Goal: Information Seeking & Learning: Learn about a topic

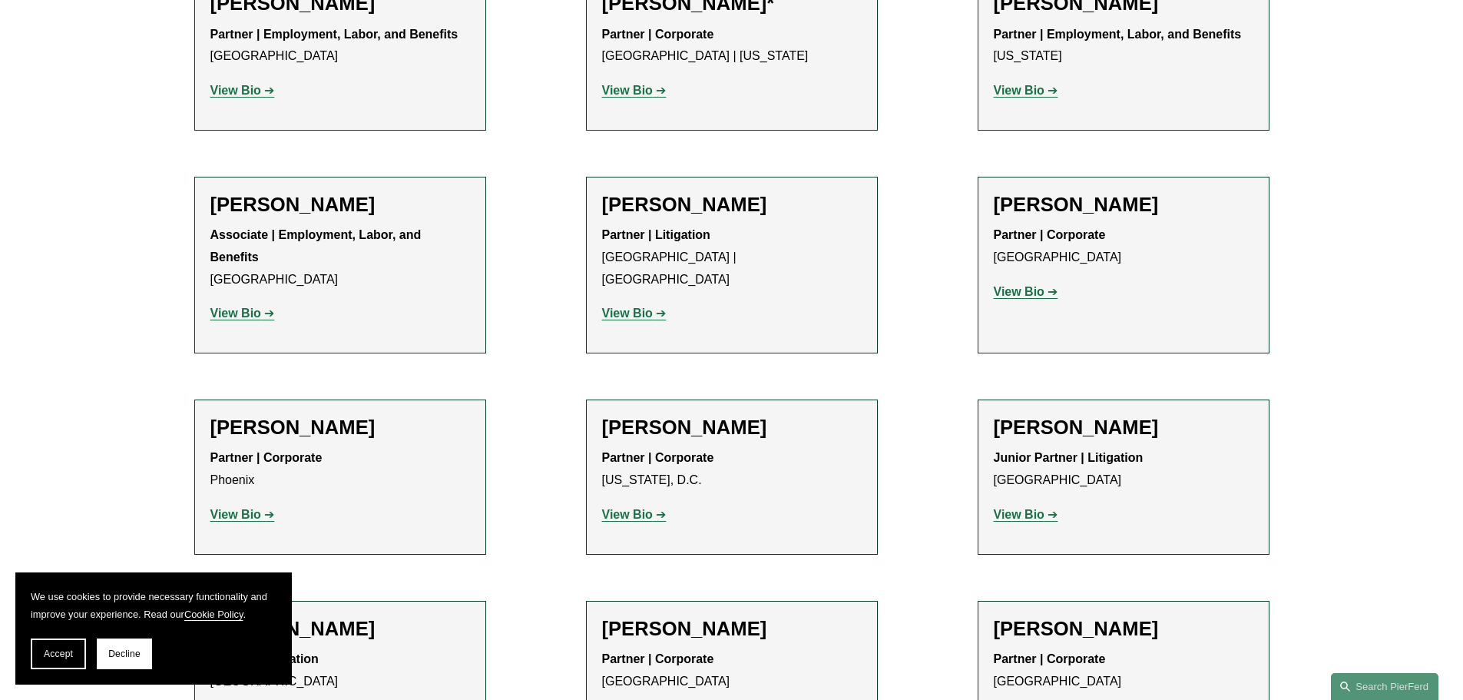
scroll to position [6604, 0]
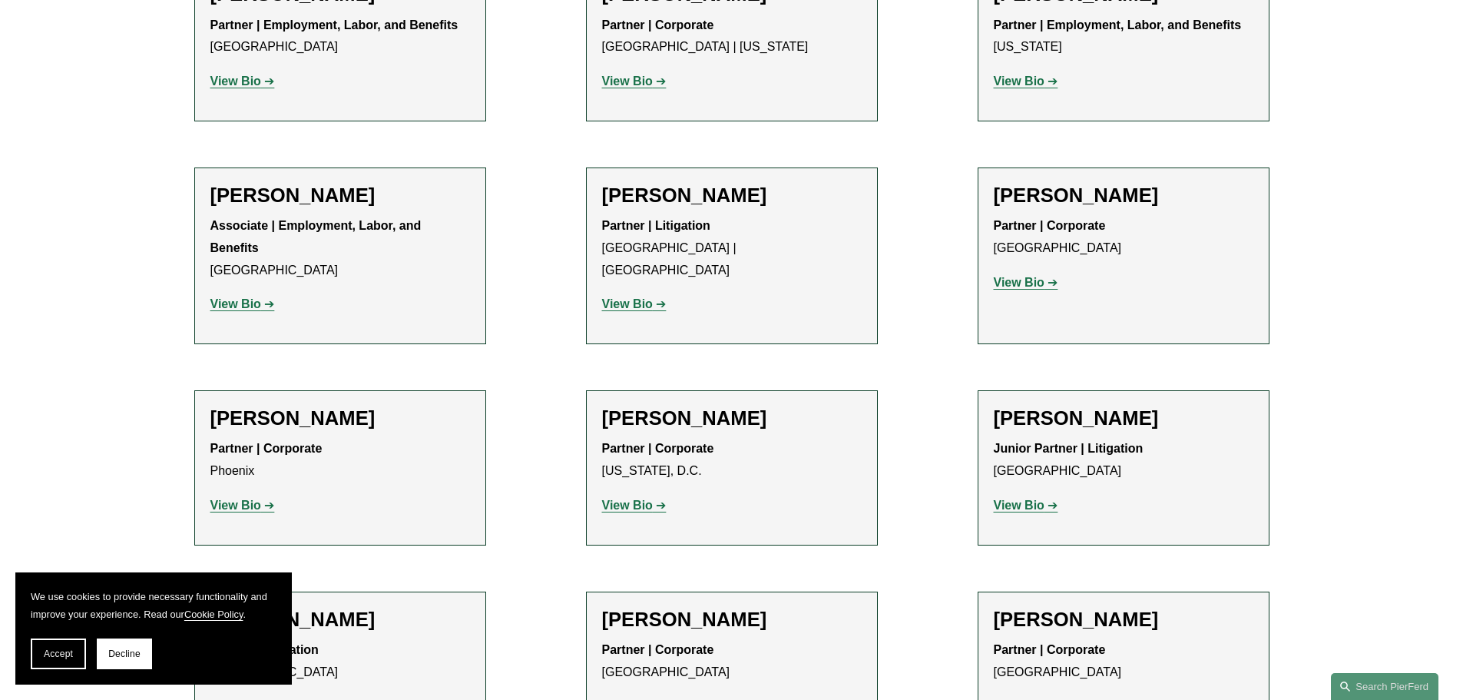
click at [1044, 607] on h2 "[PERSON_NAME]" at bounding box center [1124, 619] width 260 height 24
click at [1021, 699] on strong "View Bio" at bounding box center [1019, 706] width 51 height 13
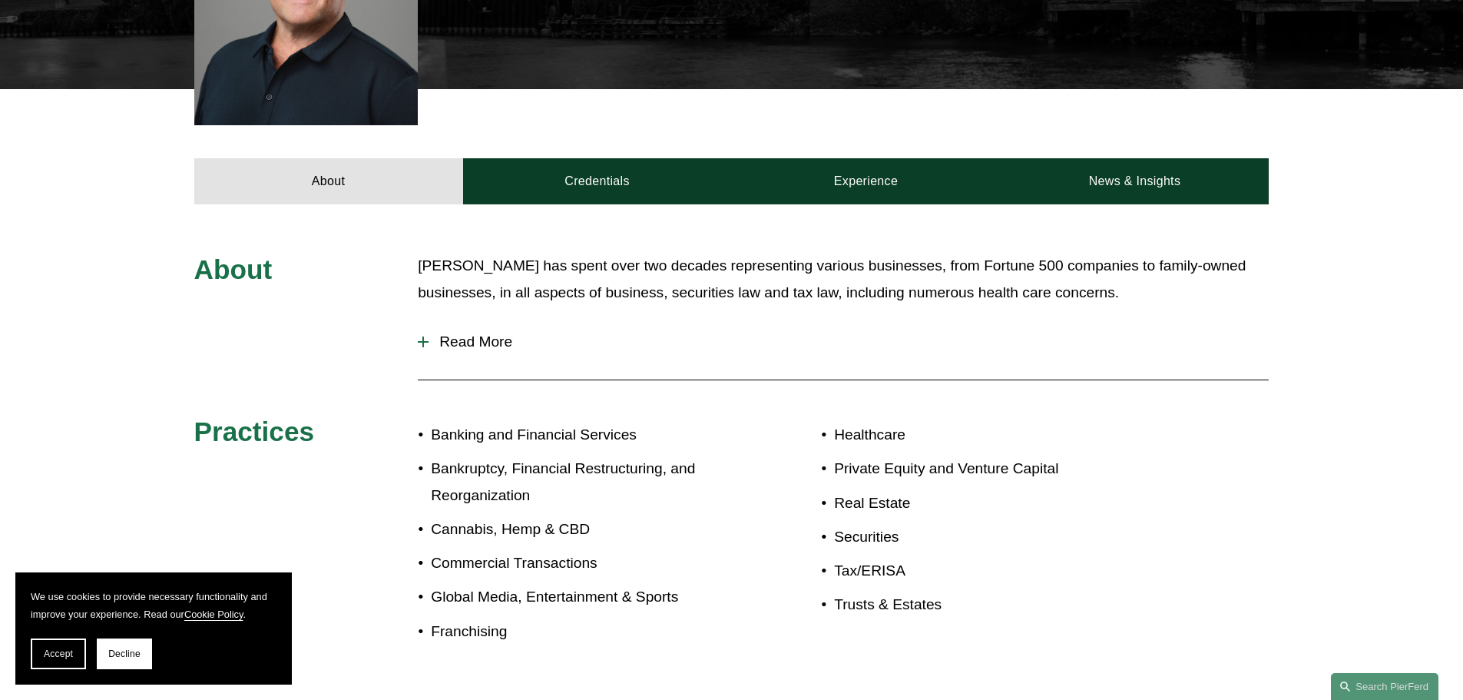
scroll to position [513, 0]
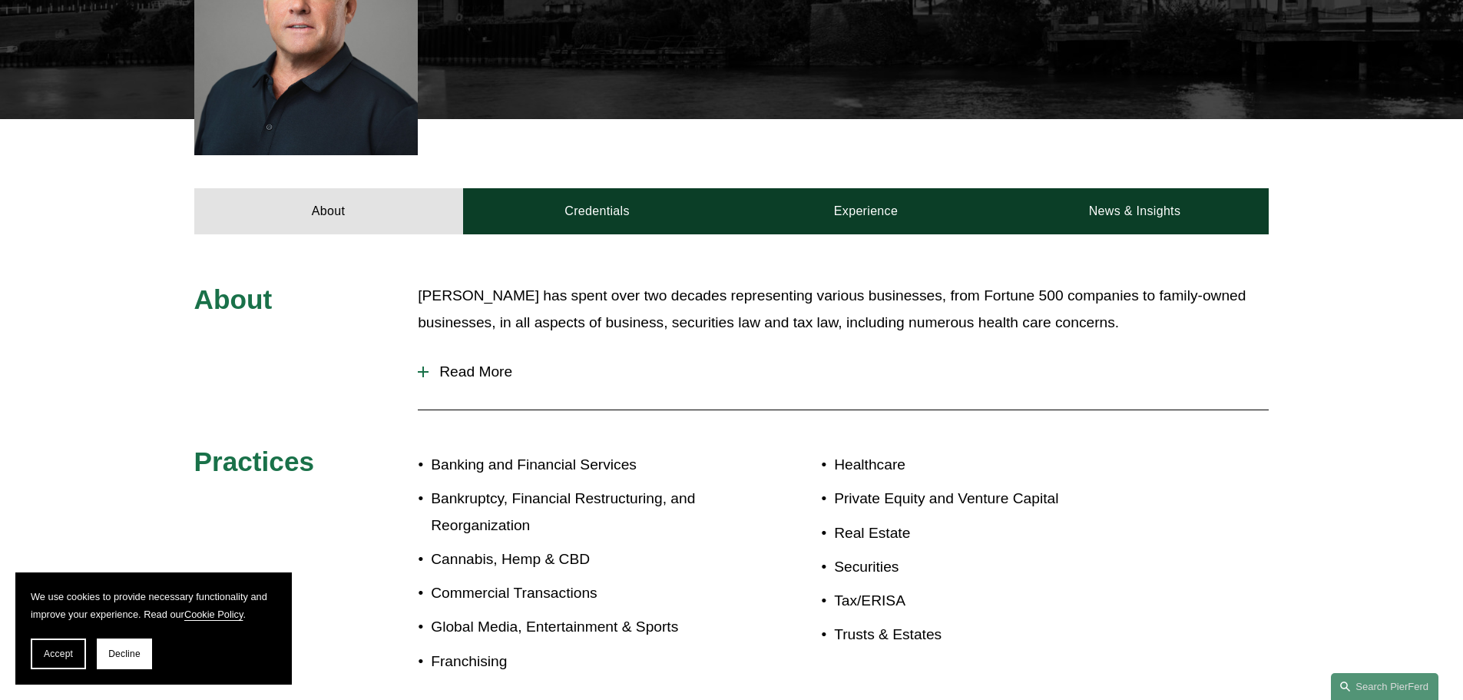
click at [441, 363] on span "Read More" at bounding box center [848, 371] width 840 height 17
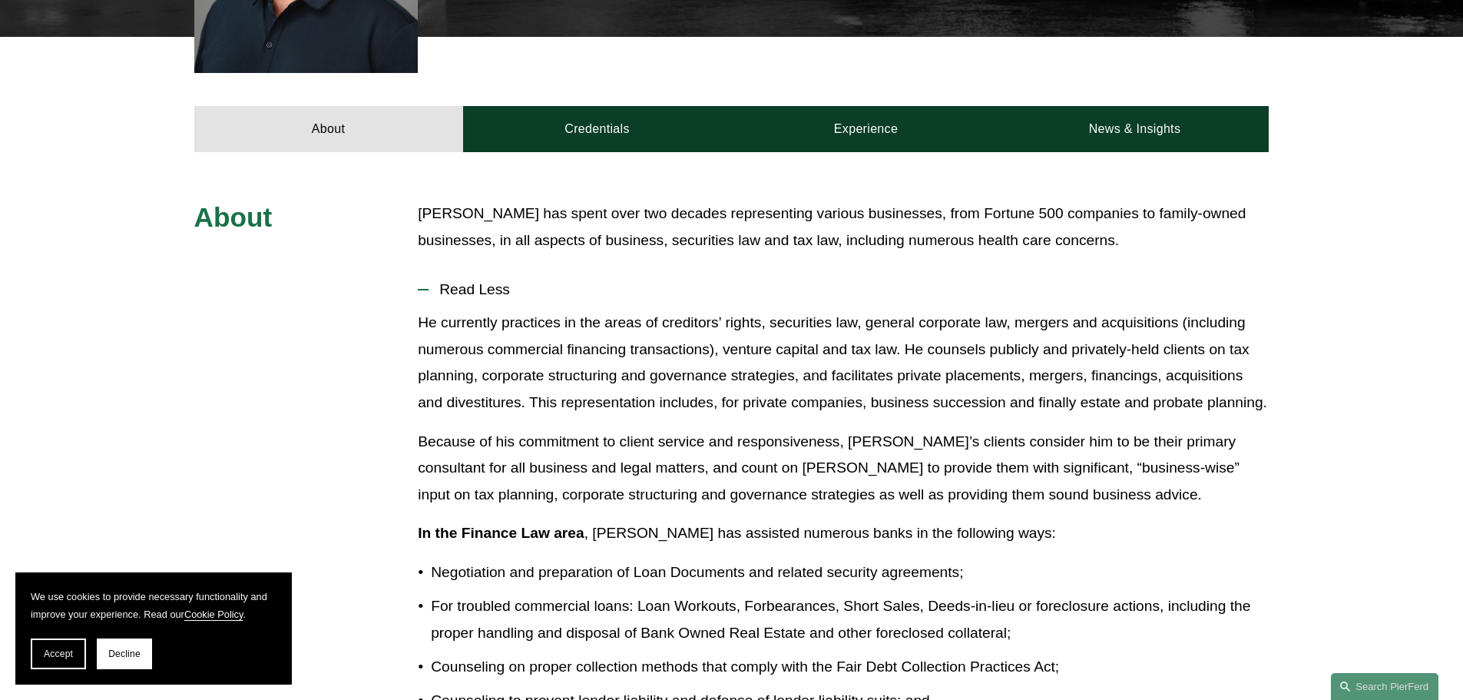
scroll to position [283, 0]
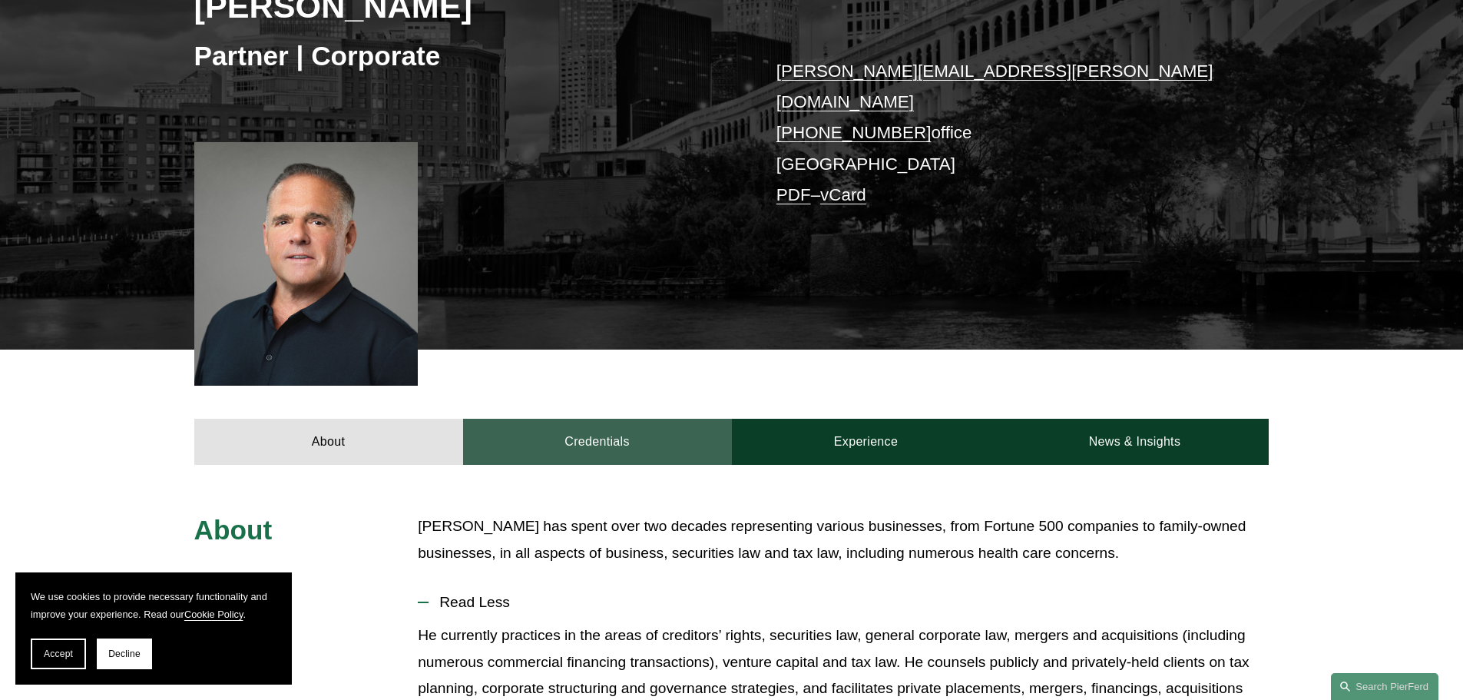
click at [640, 421] on link "Credentials" at bounding box center [597, 442] width 269 height 46
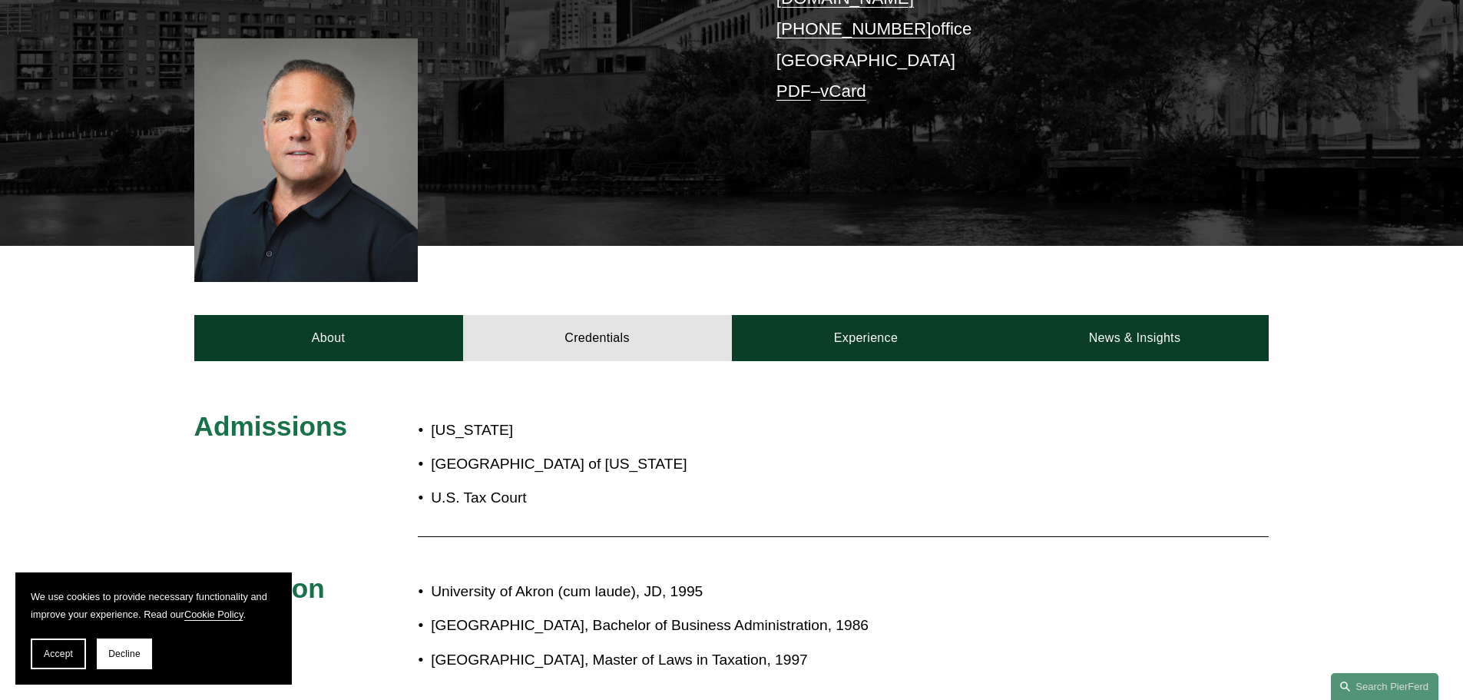
scroll to position [359, 0]
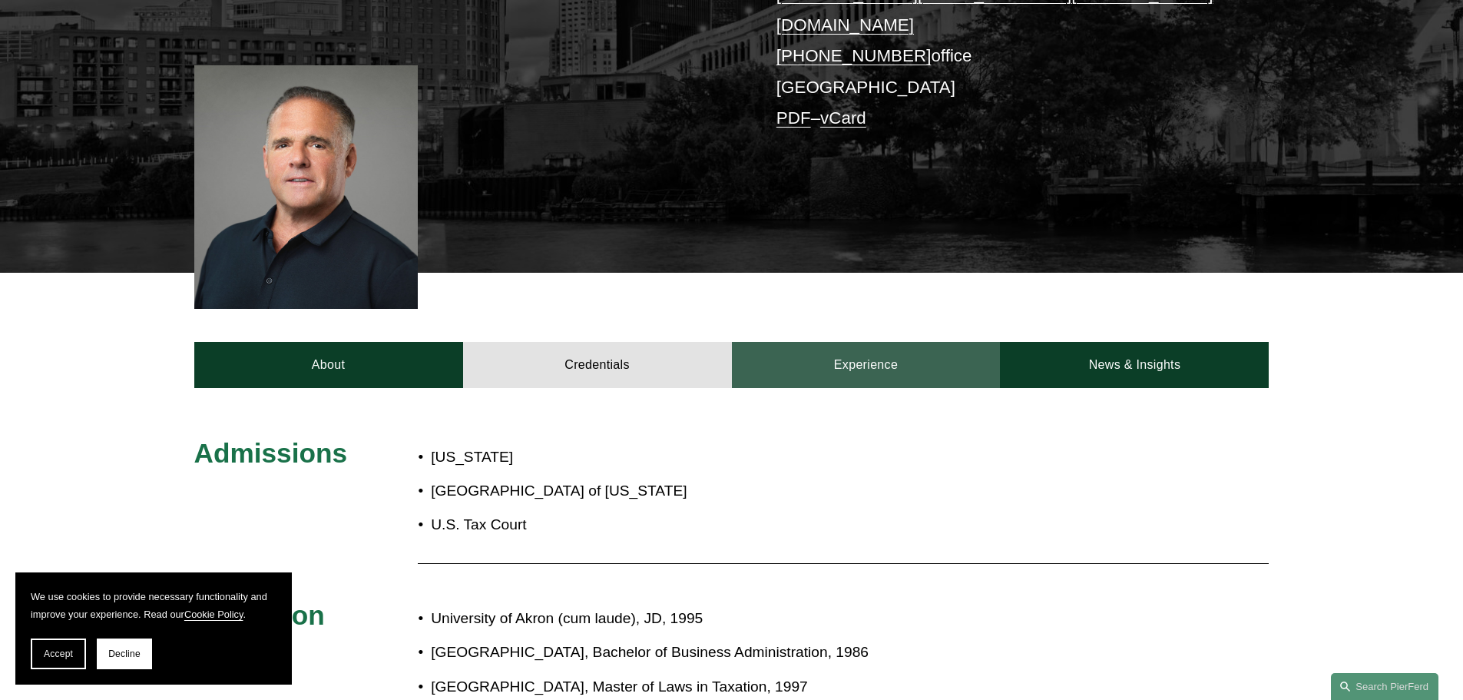
click at [879, 353] on link "Experience" at bounding box center [866, 365] width 269 height 46
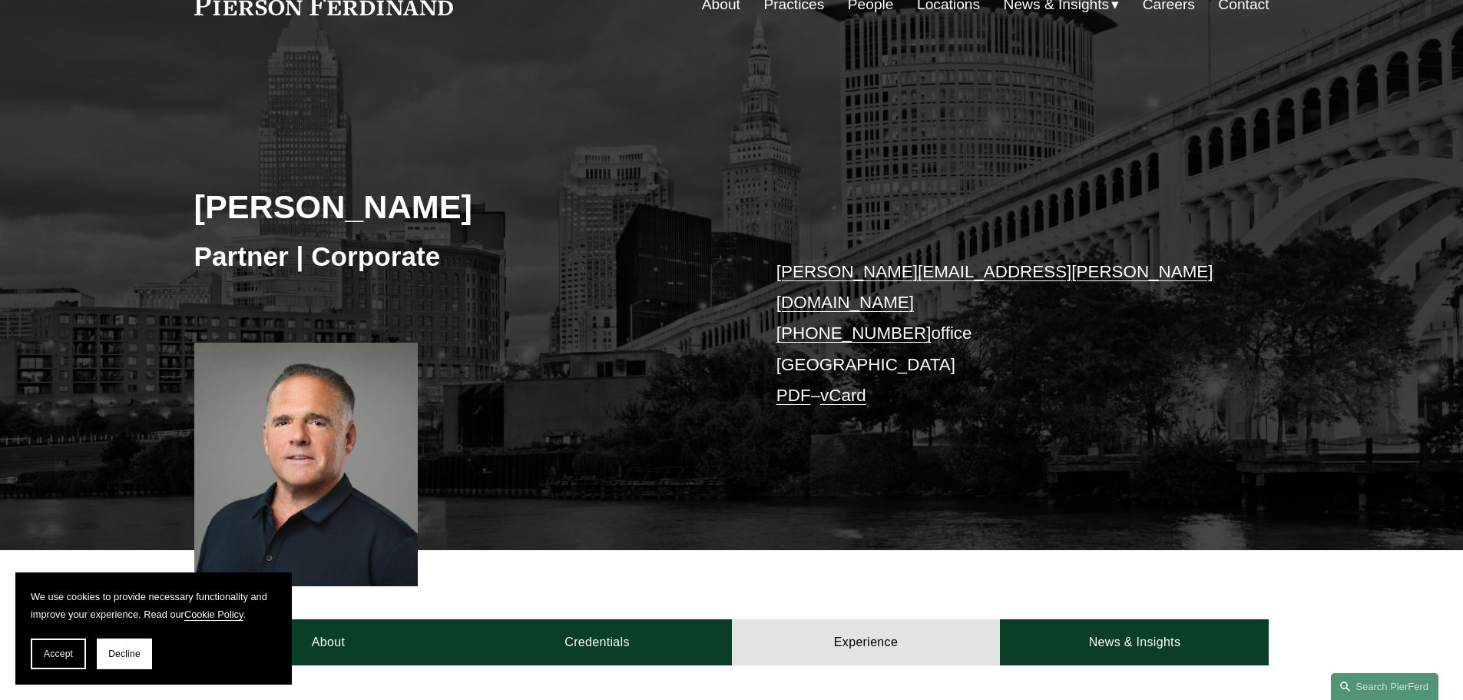
scroll to position [0, 0]
